Goal: Check status: Check status

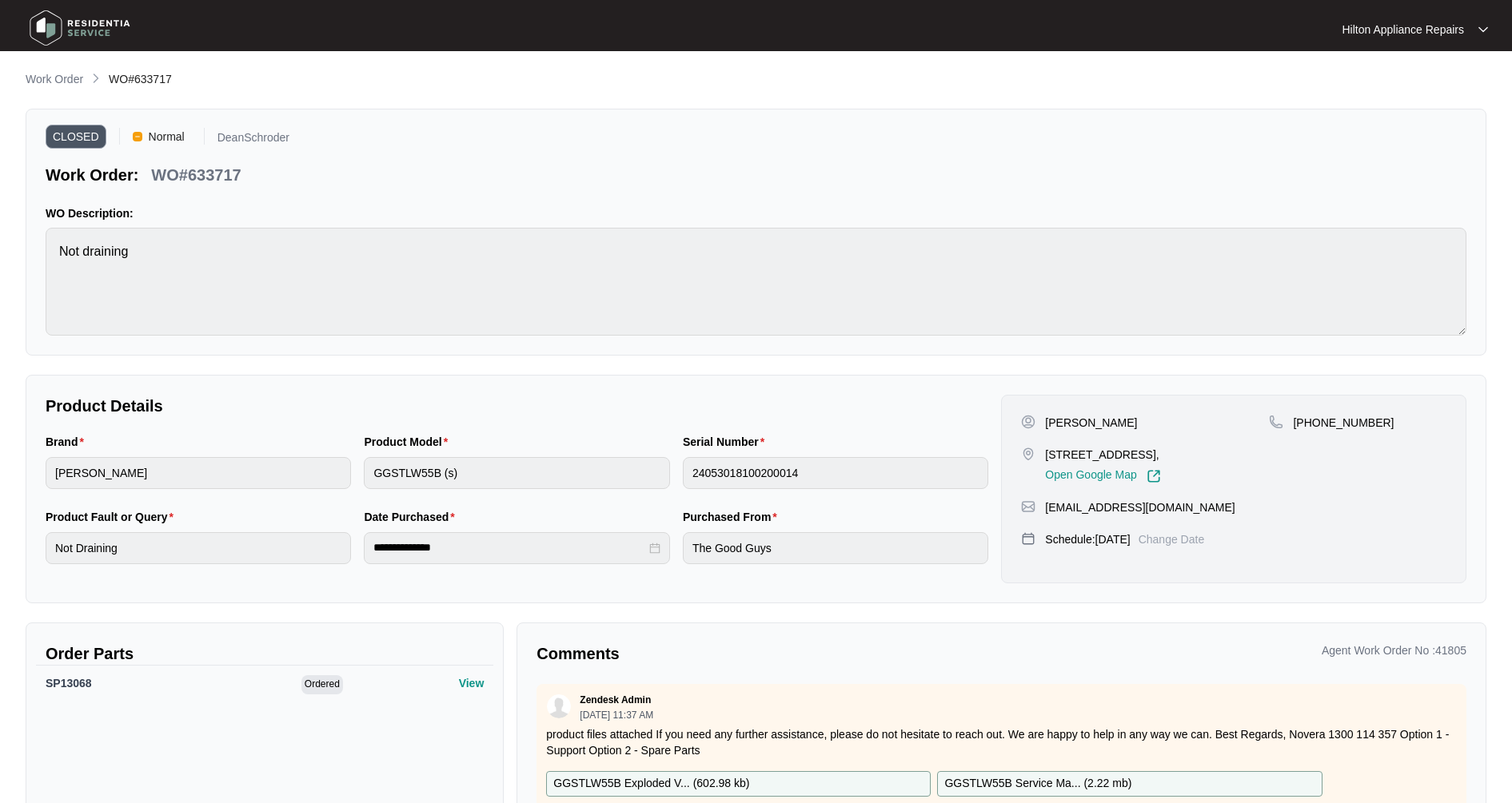
drag, startPoint x: 0, startPoint y: 0, endPoint x: 66, endPoint y: 81, distance: 104.5
click at [66, 80] on p "Work Order" at bounding box center [54, 79] width 57 height 16
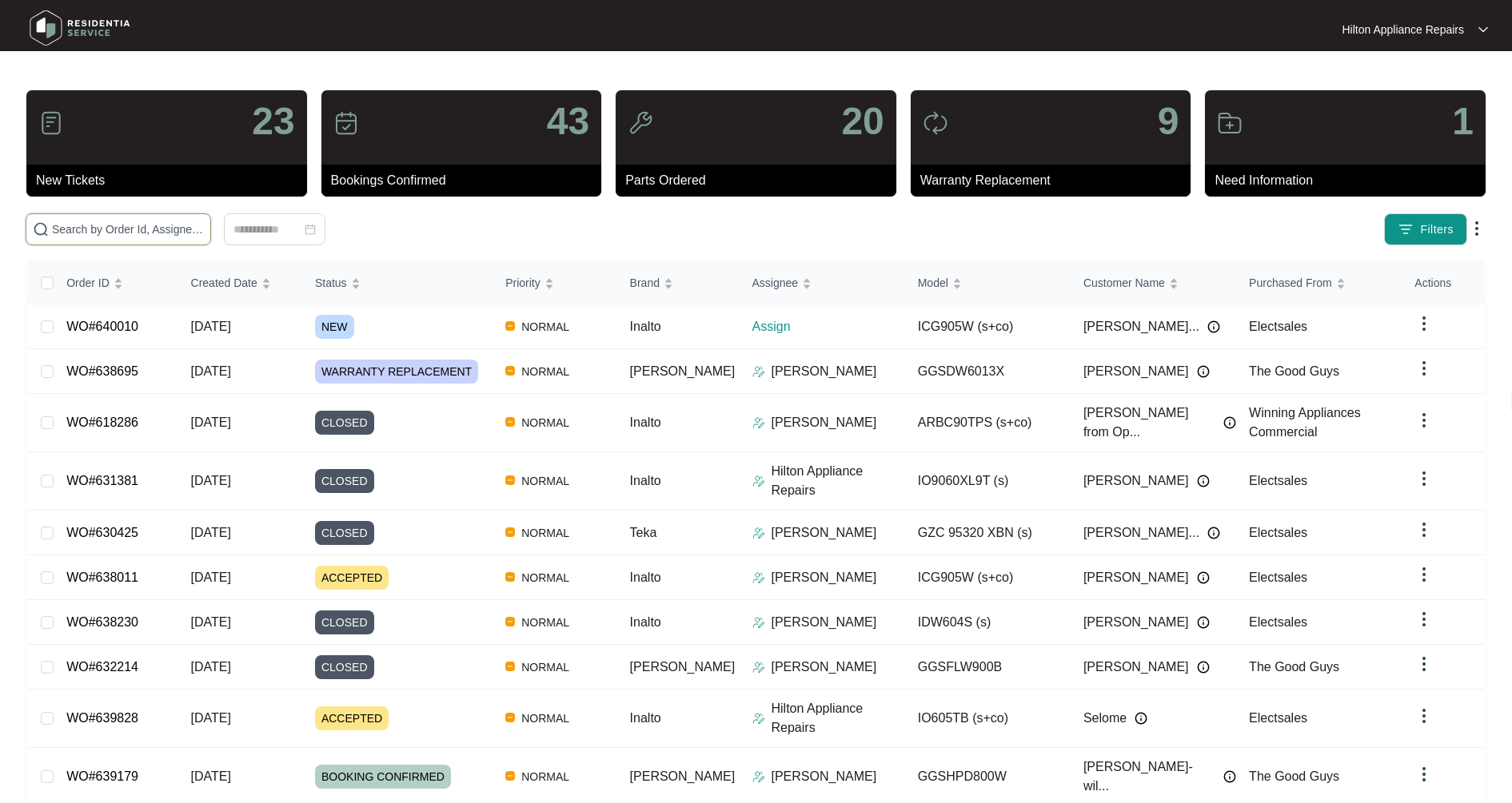
click at [136, 236] on input "text" at bounding box center [128, 230] width 152 height 18
click at [174, 227] on input "text" at bounding box center [128, 230] width 152 height 18
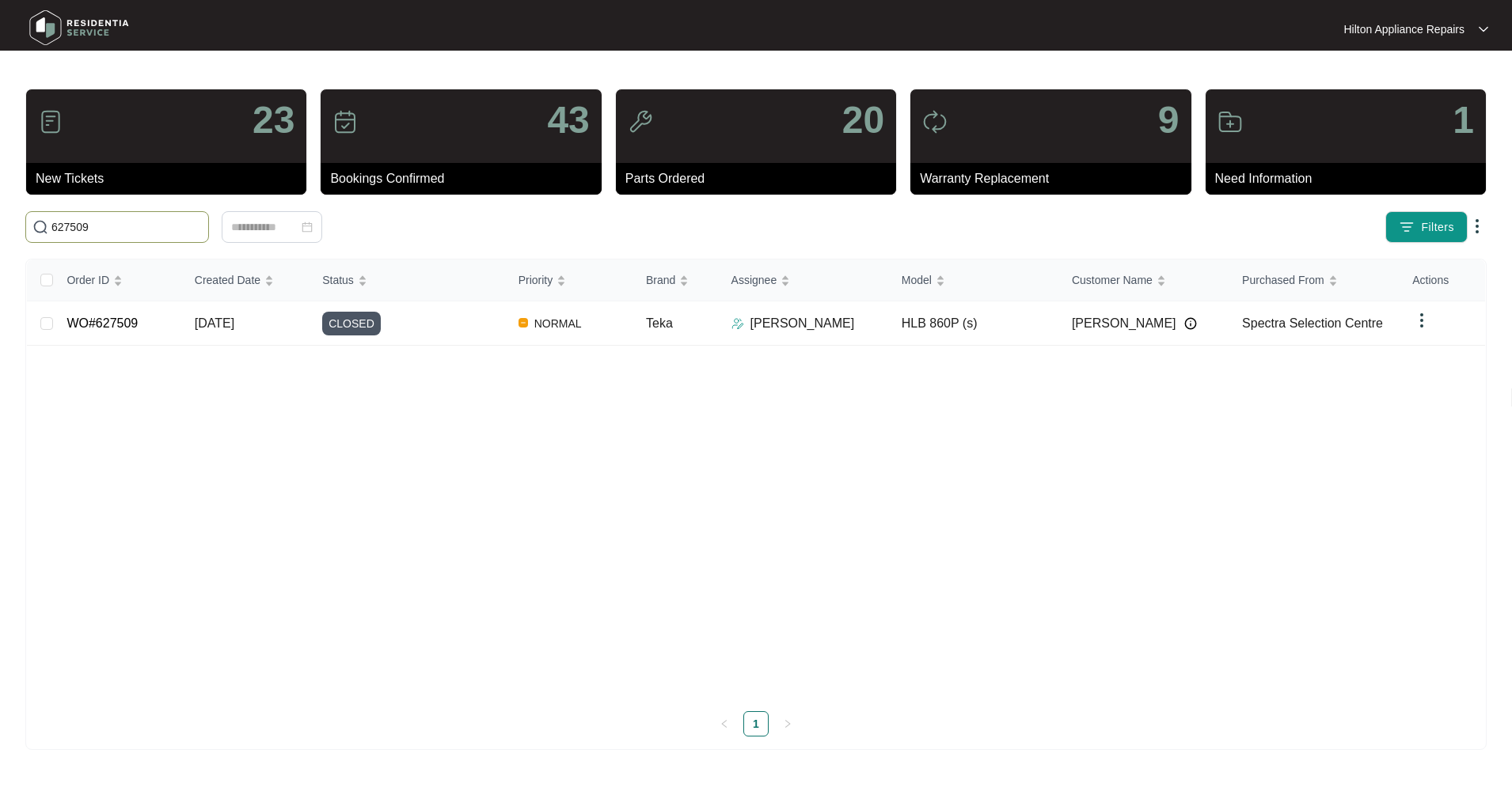
drag, startPoint x: 102, startPoint y: 227, endPoint x: 2, endPoint y: 230, distance: 100.0
click at [2, 230] on main "23 New Tickets 43 Bookings Confirmed 20 Parts Ordered 9 Warranty Replacement 1 …" at bounding box center [756, 397] width 1512 height 795
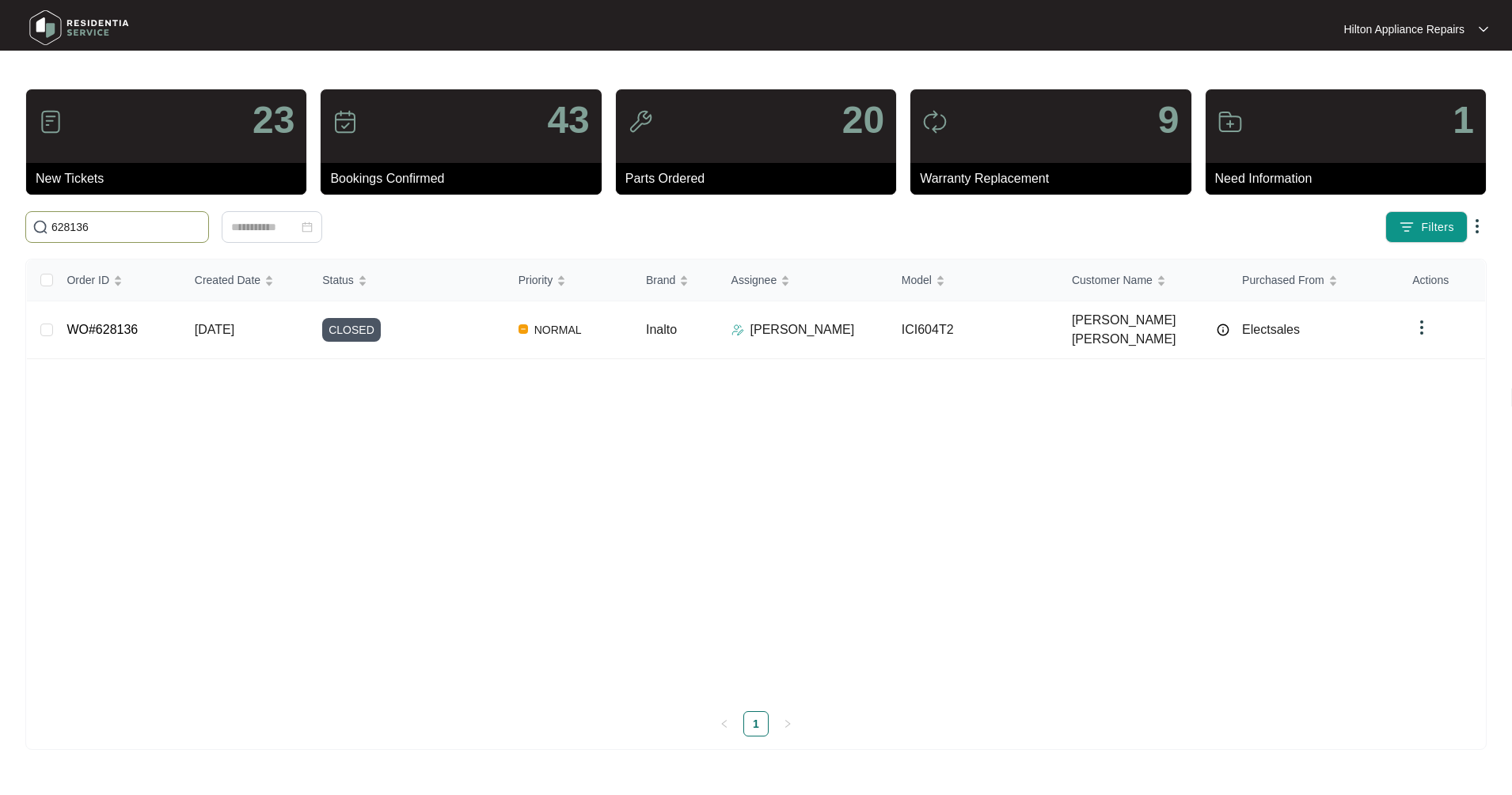
drag, startPoint x: 80, startPoint y: 225, endPoint x: -34, endPoint y: 226, distance: 114.0
click at [0, 226] on html "Hilton Appliance Repairs Hilton App... 23 New Tickets 43 Bookings Confirmed 20 …" at bounding box center [756, 397] width 1512 height 795
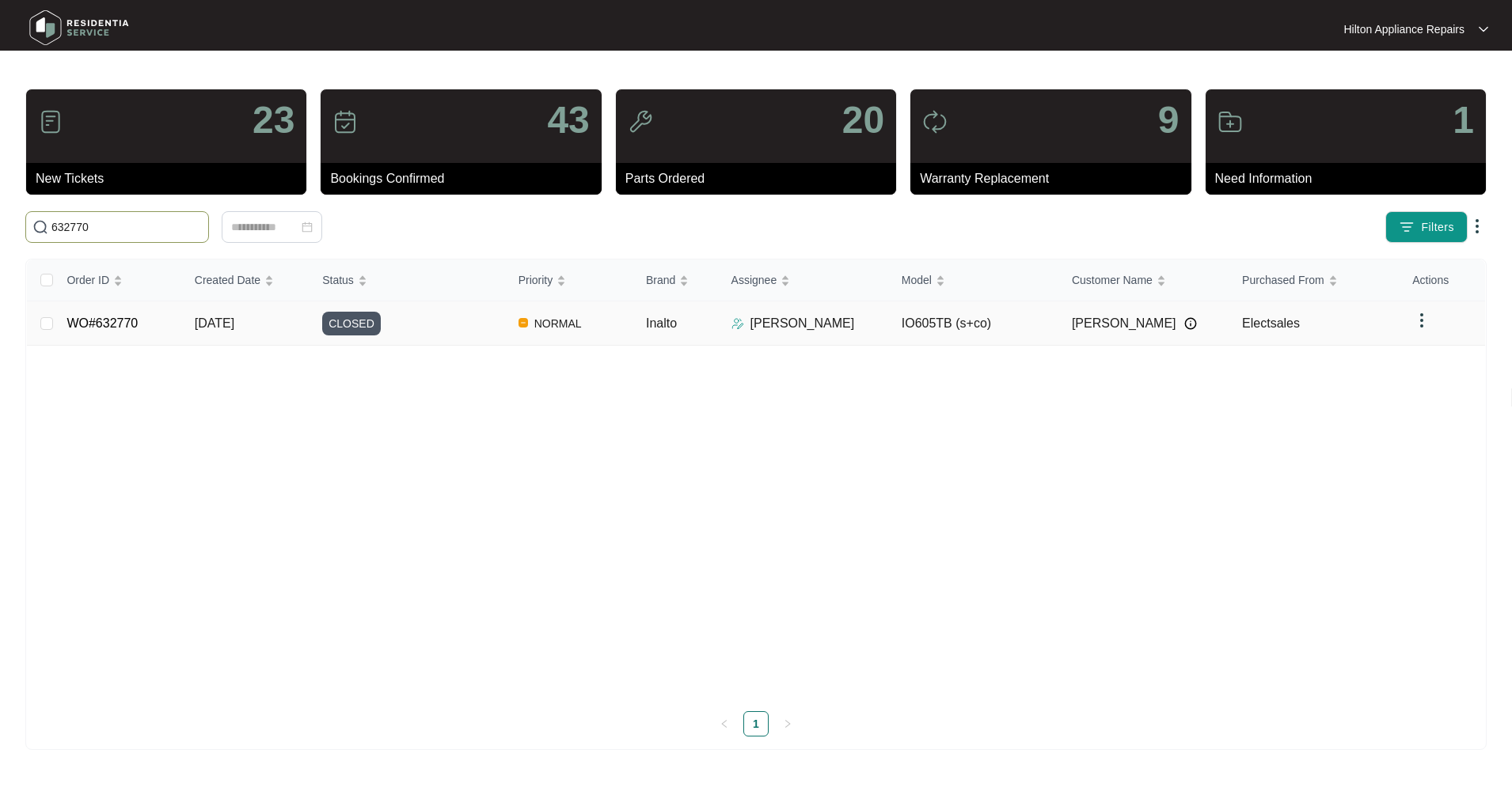
type input "632770"
click at [460, 331] on div "CLOSED" at bounding box center [413, 323] width 183 height 24
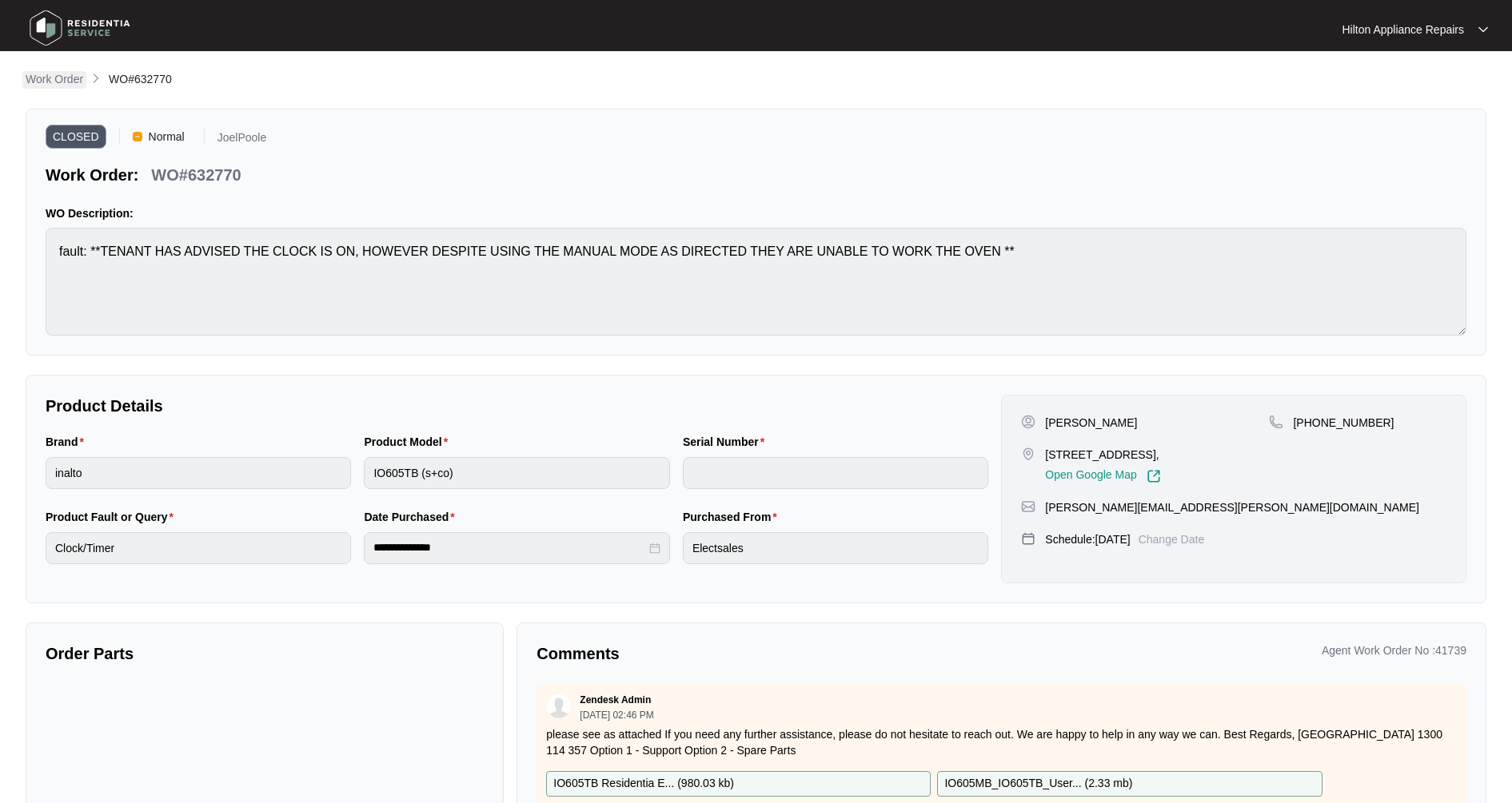
click at [51, 78] on p "Work Order" at bounding box center [54, 79] width 57 height 16
